Goal: Transaction & Acquisition: Subscribe to service/newsletter

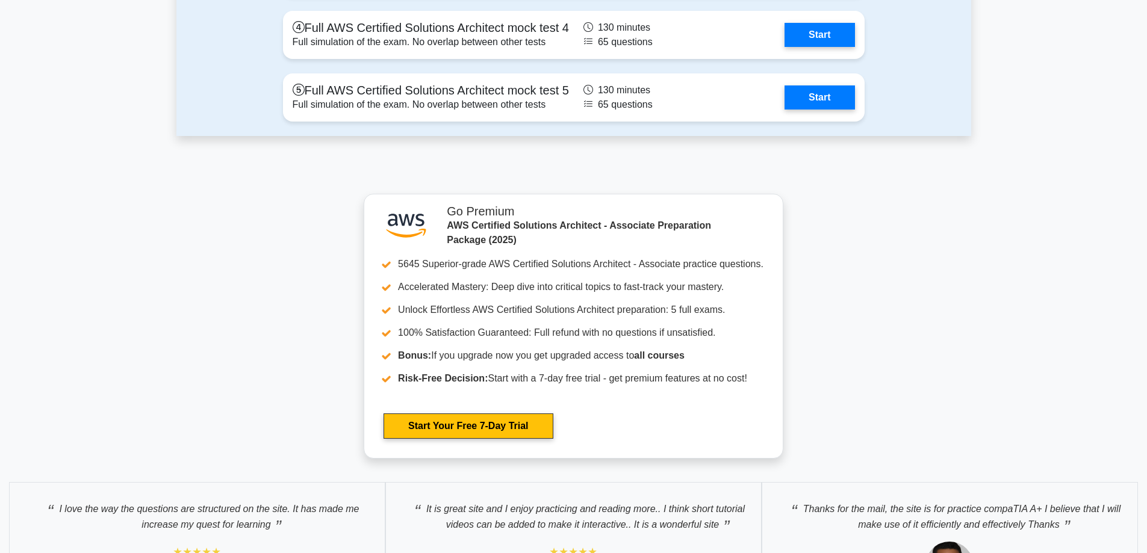
scroll to position [2906, 0]
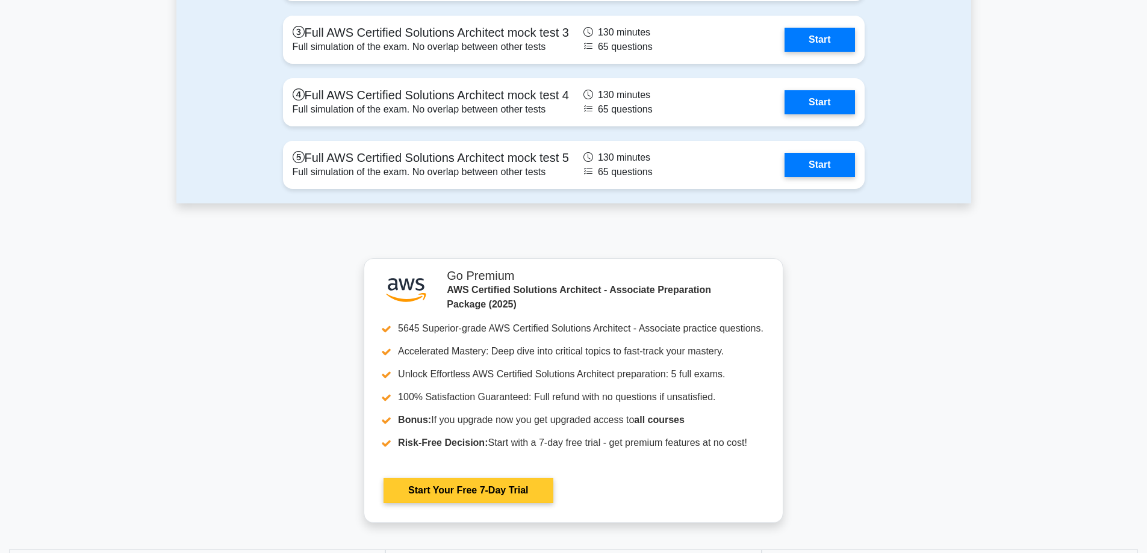
click at [498, 491] on link "Start Your Free 7-Day Trial" at bounding box center [467, 490] width 169 height 25
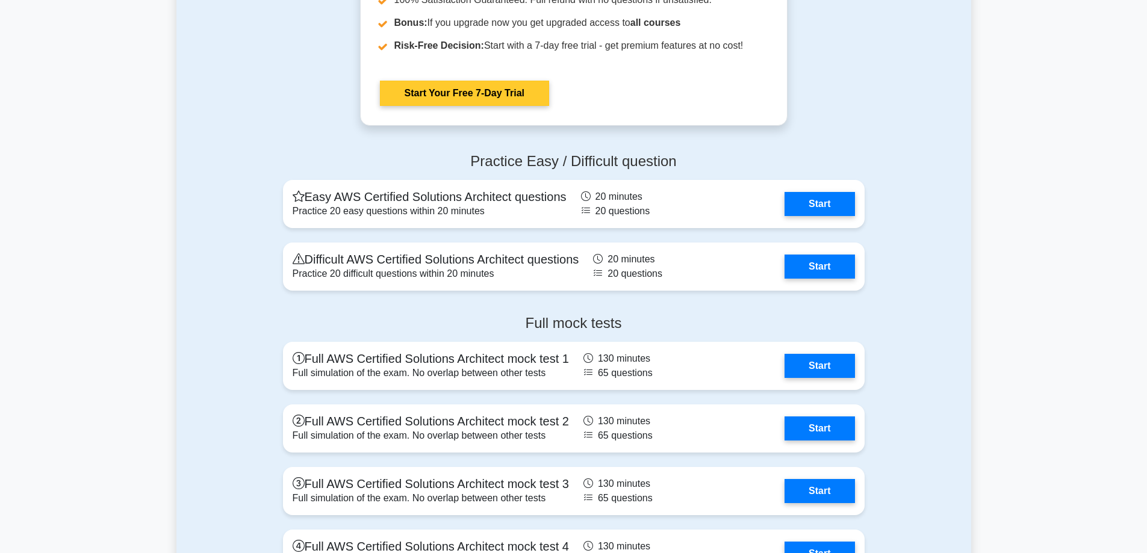
scroll to position [2364, 0]
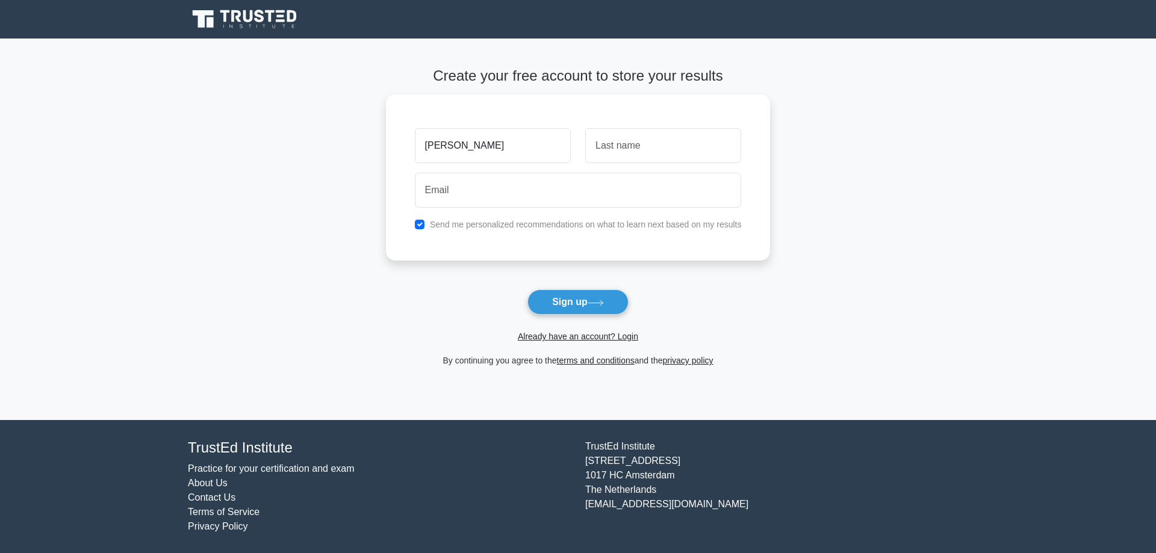
type input "[PERSON_NAME]"
type input "Farin"
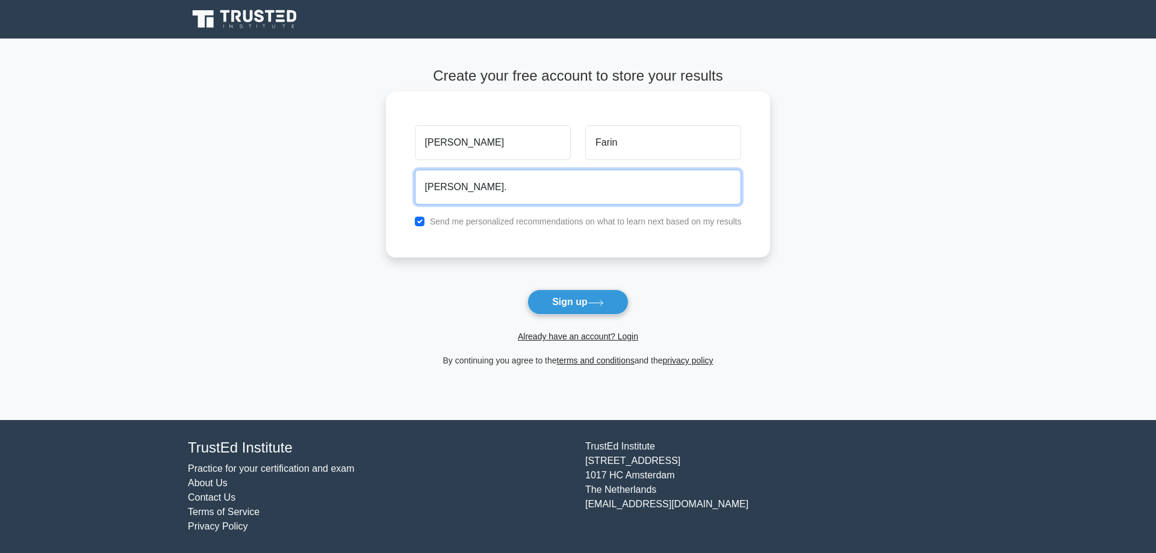
type input "[PERSON_NAME][EMAIL_ADDRESS][DOMAIN_NAME]"
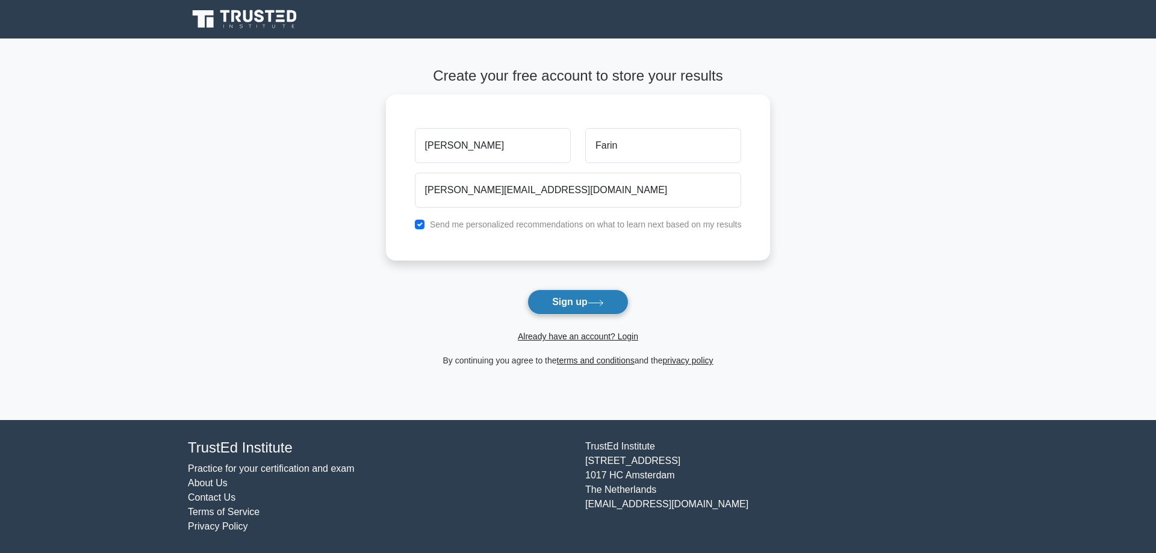
click at [580, 293] on button "Sign up" at bounding box center [577, 301] width 101 height 25
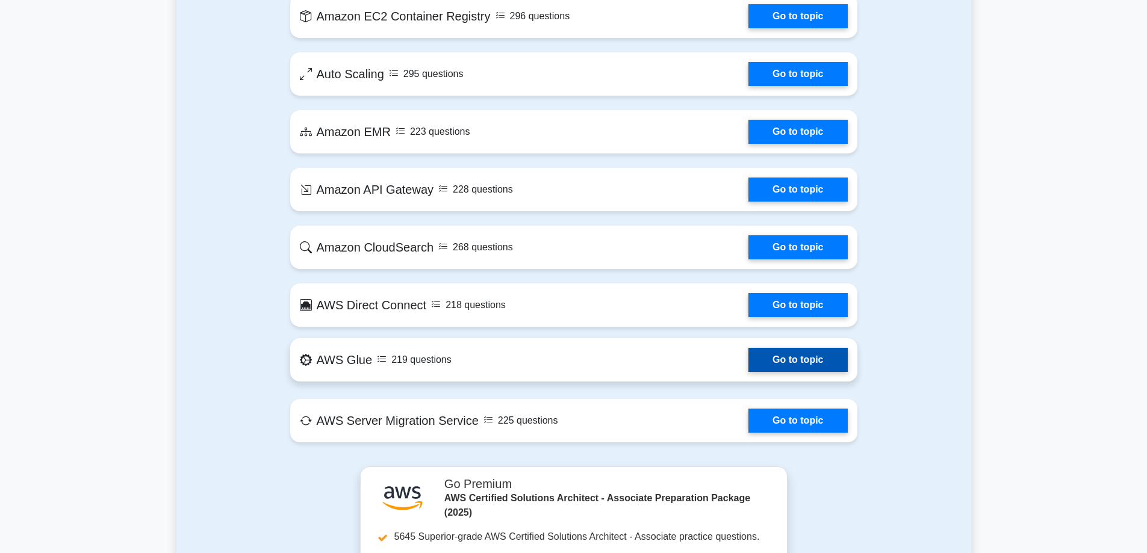
scroll to position [2347, 0]
